Goal: Find contact information: Find contact information

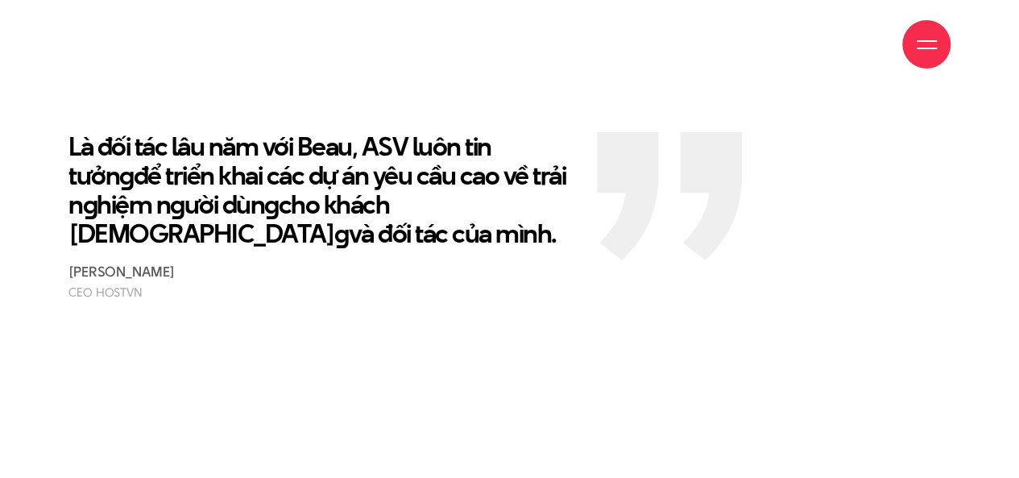
scroll to position [2901, 0]
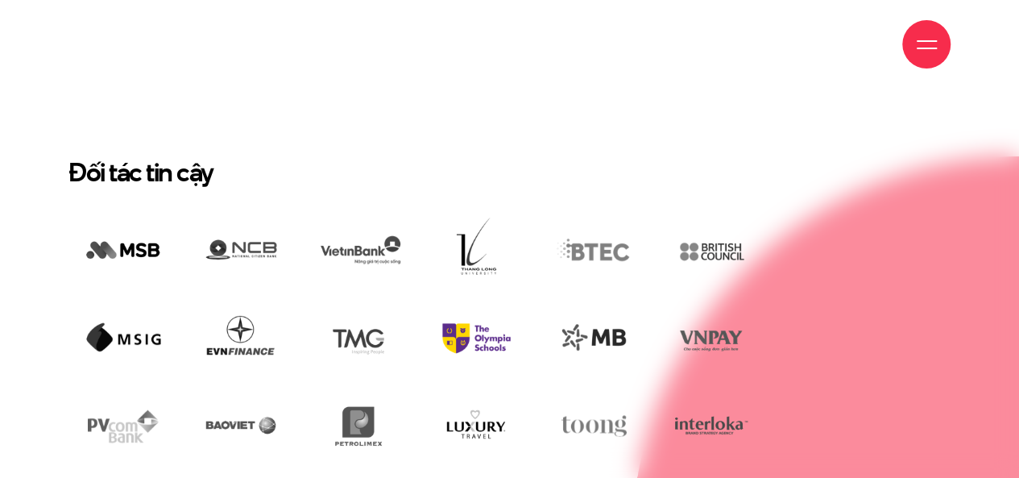
click at [462, 301] on img at bounding box center [476, 338] width 110 height 75
click at [466, 301] on img at bounding box center [476, 338] width 110 height 75
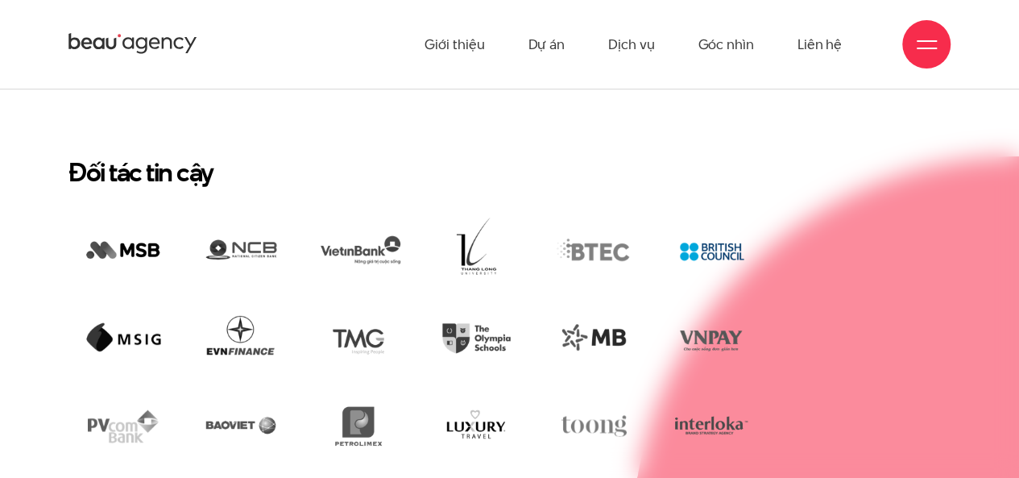
click at [708, 214] on img at bounding box center [712, 251] width 110 height 75
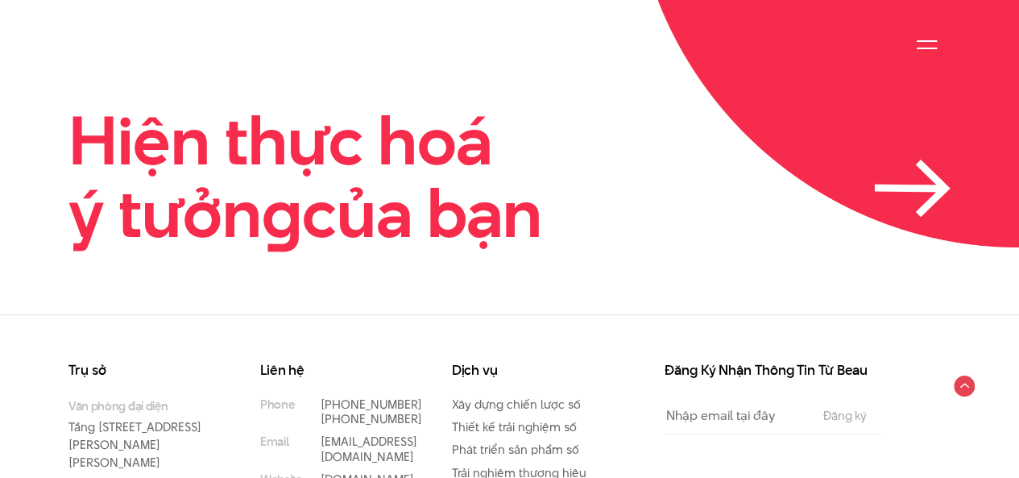
scroll to position [3676, 0]
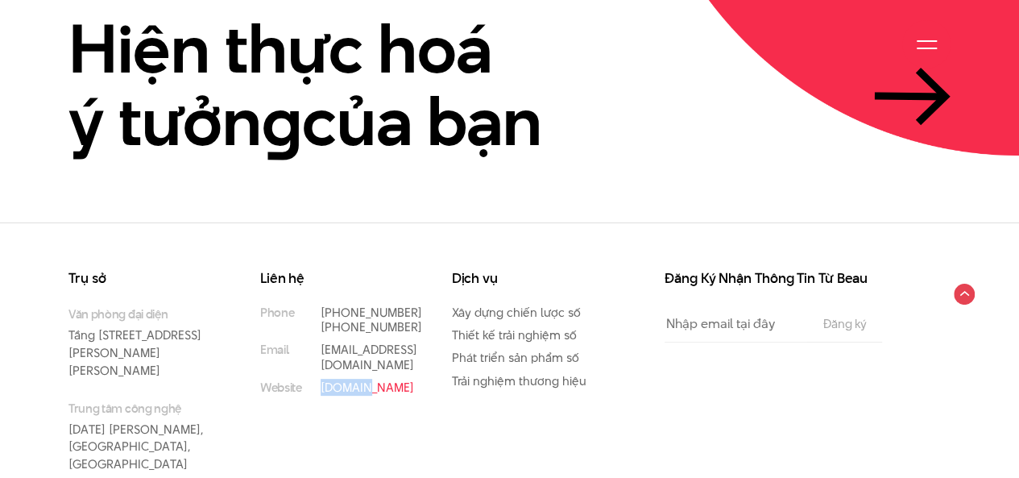
drag, startPoint x: 367, startPoint y: 340, endPoint x: 322, endPoint y: 340, distance: 45.1
click at [322, 380] on p "[DOMAIN_NAME]" at bounding box center [362, 387] width 83 height 15
copy link "[DOMAIN_NAME]"
click at [833, 317] on input "Đăng ký" at bounding box center [845, 323] width 52 height 13
click at [791, 383] on div "Đăng Ký Nhận Thông Tin Từ Beau Email The subscriber's email address. Đăng ký" at bounding box center [775, 393] width 288 height 242
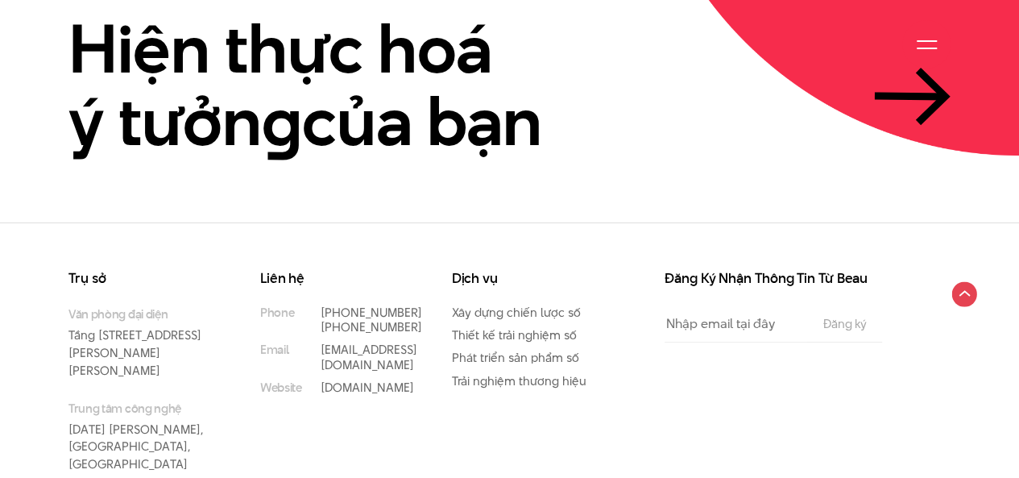
click at [968, 281] on circle at bounding box center [964, 293] width 25 height 25
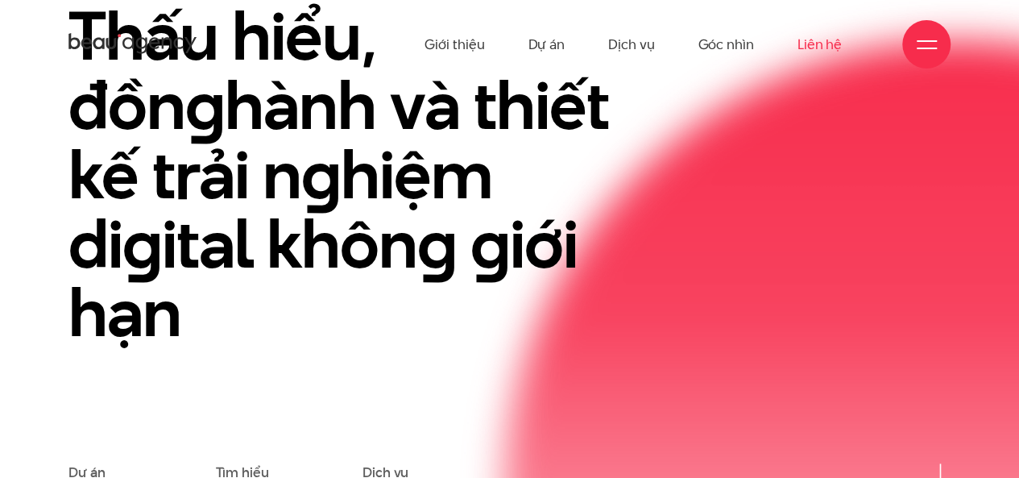
click at [824, 50] on link "Liên hệ" at bounding box center [820, 44] width 44 height 89
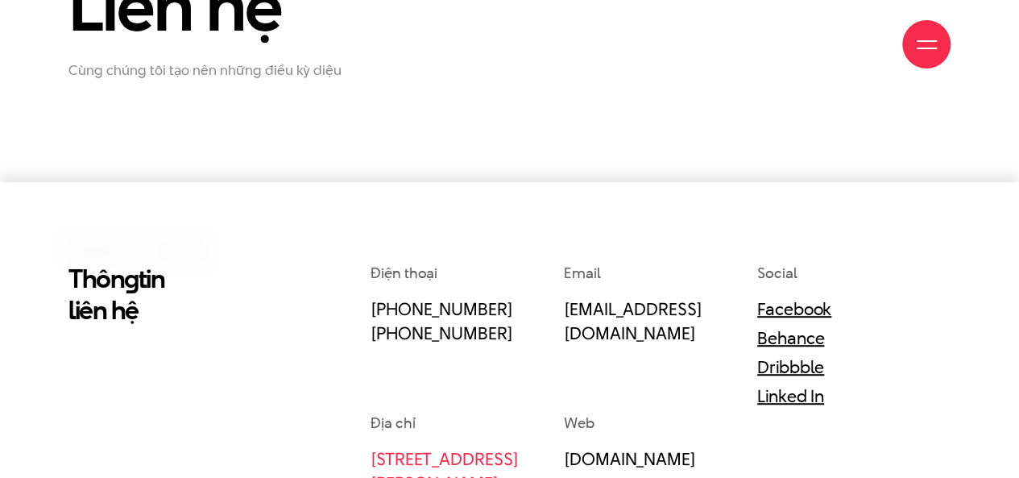
scroll to position [350, 0]
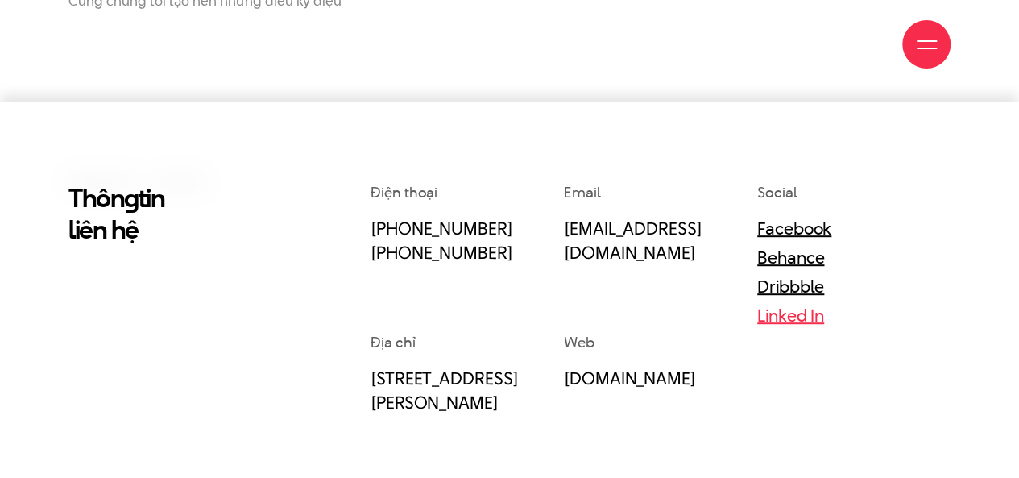
click at [795, 320] on link "Linked In" at bounding box center [790, 315] width 67 height 24
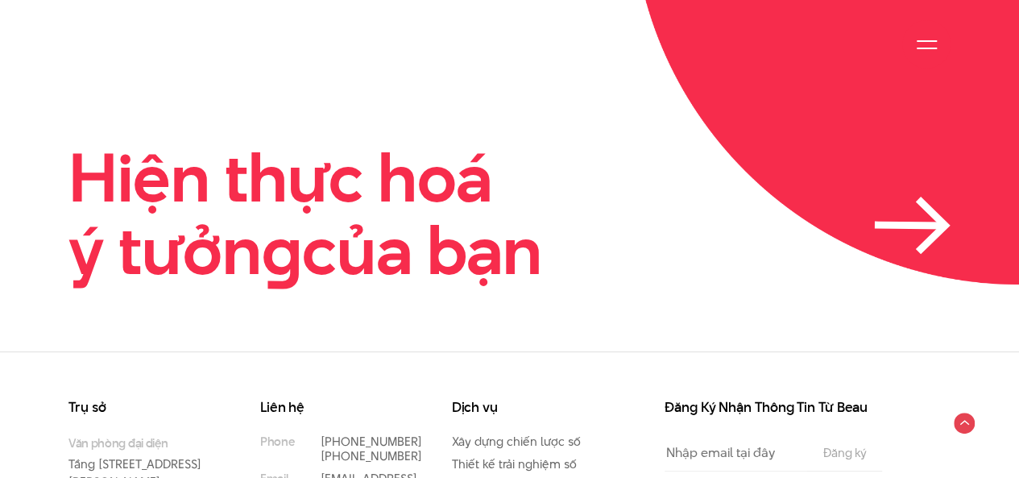
scroll to position [3676, 0]
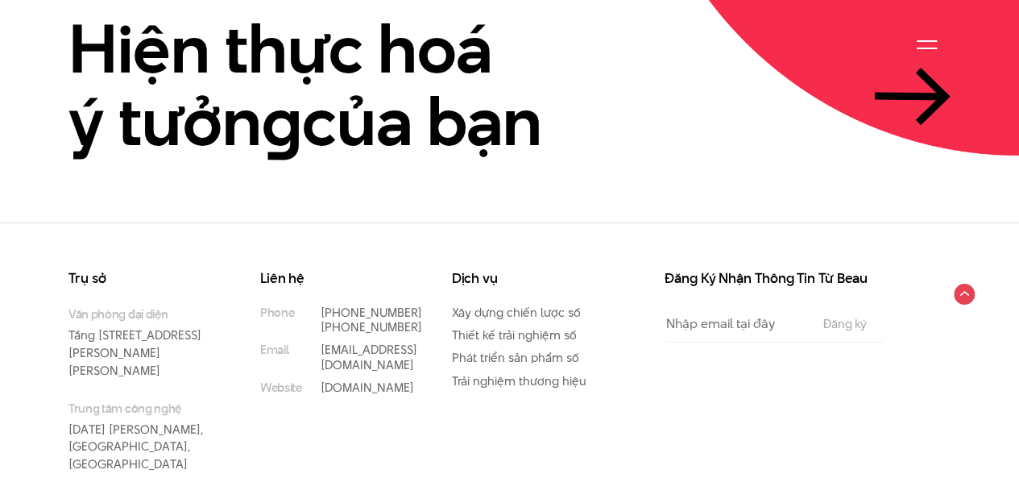
drag, startPoint x: 351, startPoint y: 289, endPoint x: 317, endPoint y: 277, distance: 36.7
click at [317, 305] on li "Phone (+84) 97 531 9889 (+84) 86 929 1771" at bounding box center [331, 319] width 143 height 29
copy link "[PHONE_NUMBER]"
drag, startPoint x: 366, startPoint y: 257, endPoint x: 314, endPoint y: 247, distance: 52.6
click at [314, 305] on li "Phone (+84) 97 531 9889 (+84) 86 929 1771" at bounding box center [331, 319] width 143 height 29
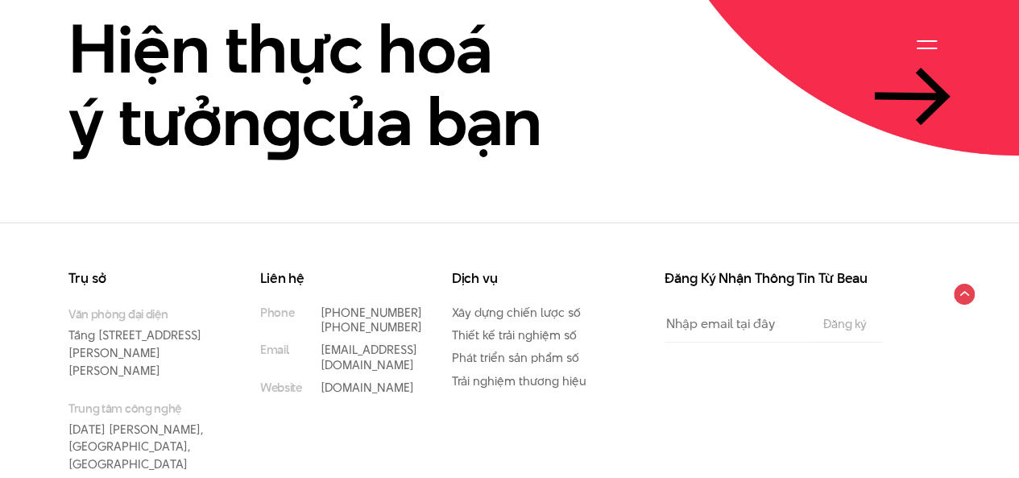
copy link "[PHONE_NUMBER]"
click at [516, 326] on link "Thiết kế trải nghiệm số" at bounding box center [514, 334] width 125 height 17
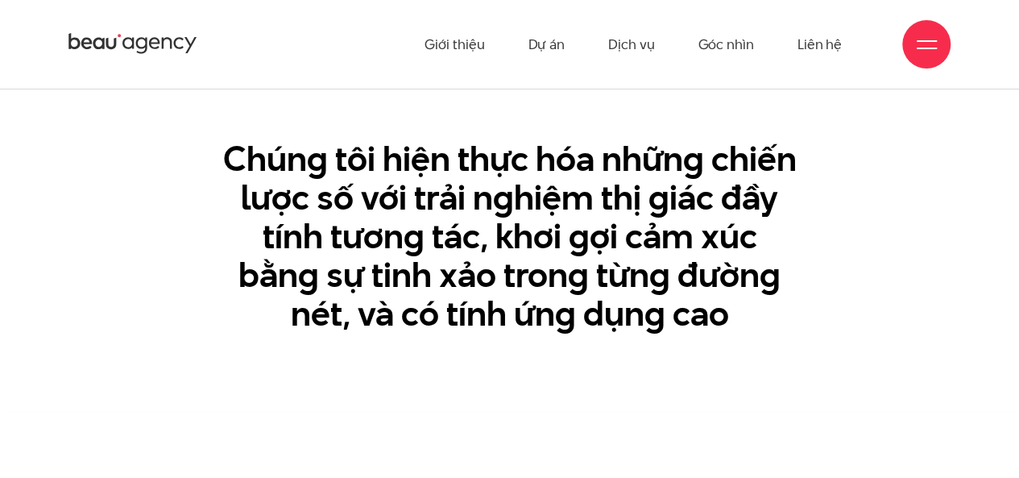
scroll to position [2433, 0]
